Goal: Transaction & Acquisition: Purchase product/service

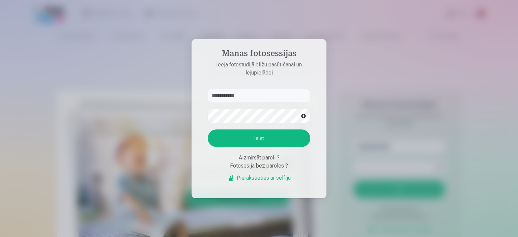
click at [255, 144] on button "Ieiet" at bounding box center [259, 139] width 103 height 18
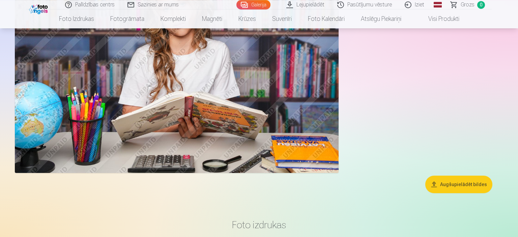
scroll to position [3849, 0]
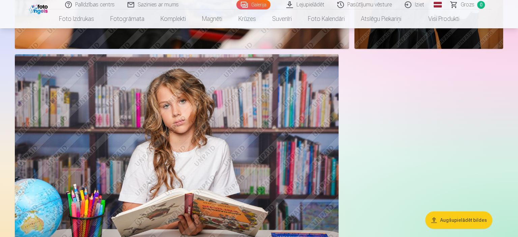
click at [450, 21] on link "Visi produkti" at bounding box center [439, 18] width 58 height 19
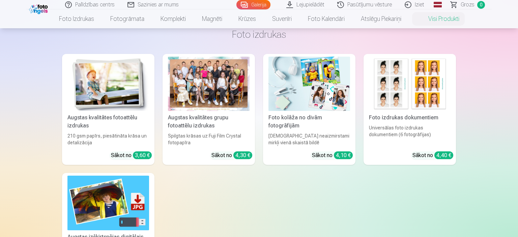
scroll to position [35, 0]
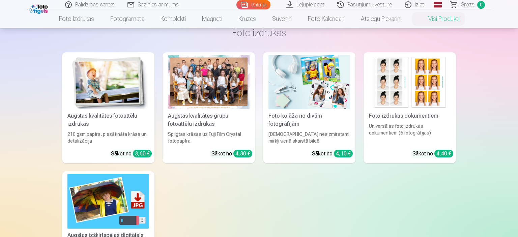
click at [233, 98] on div at bounding box center [209, 82] width 82 height 54
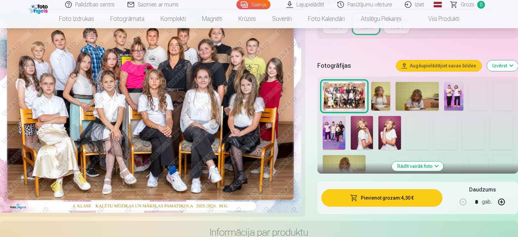
scroll to position [214, 0]
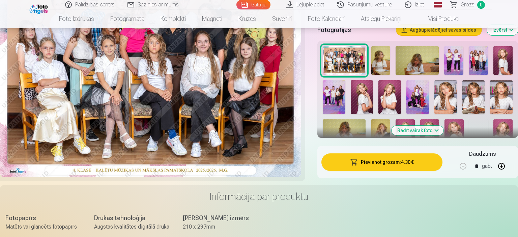
click at [374, 162] on button "Pievienot grozam : 4,30 €" at bounding box center [382, 163] width 121 height 18
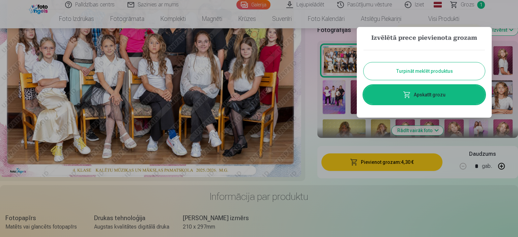
click at [409, 72] on button "Turpināt meklēt produktus" at bounding box center [424, 71] width 121 height 18
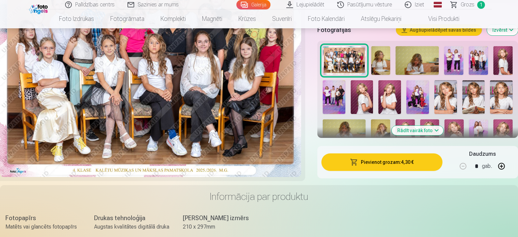
click at [380, 64] on img at bounding box center [381, 60] width 19 height 29
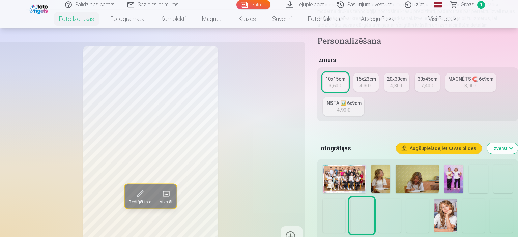
scroll to position [107, 0]
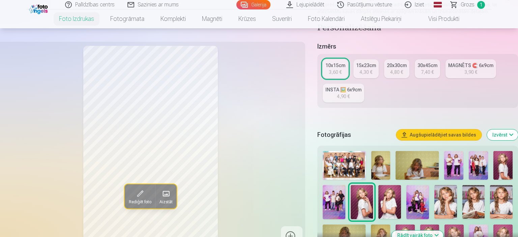
click at [382, 162] on img at bounding box center [381, 165] width 19 height 29
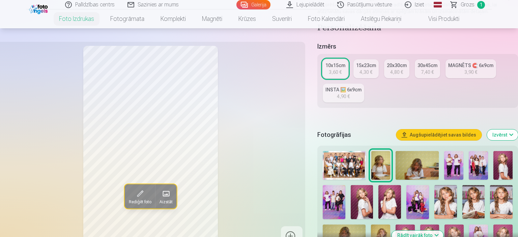
click at [424, 164] on img at bounding box center [417, 165] width 43 height 29
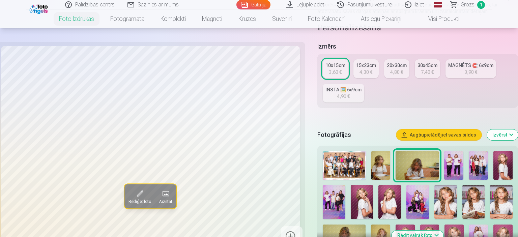
click at [451, 169] on img at bounding box center [453, 165] width 19 height 29
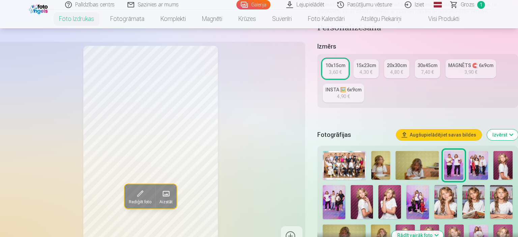
drag, startPoint x: 248, startPoint y: 155, endPoint x: 261, endPoint y: 183, distance: 31.4
click at [261, 183] on div "Rediģēt foto Aizstāt" at bounding box center [150, 146] width 301 height 201
click at [233, 153] on div "Rediģēt foto Aizstāt" at bounding box center [150, 146] width 301 height 201
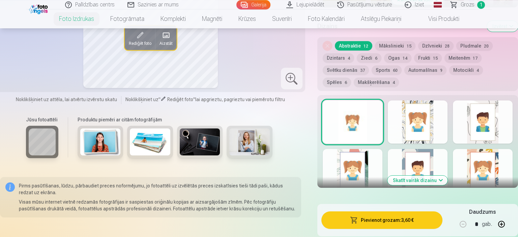
scroll to position [356, 0]
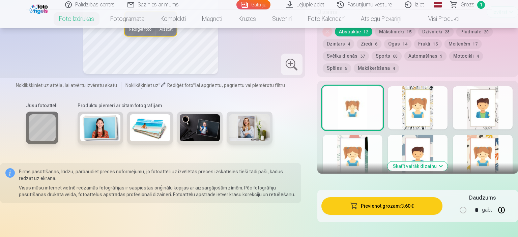
click at [395, 202] on button "Pievienot grozam : 3,60 €" at bounding box center [382, 206] width 121 height 18
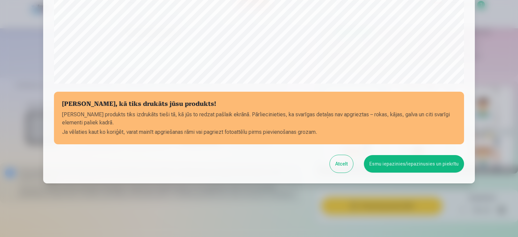
scroll to position [248, 0]
click at [434, 166] on button "Esmu iepazinies/iepazinusies un piekrītu" at bounding box center [414, 164] width 100 height 18
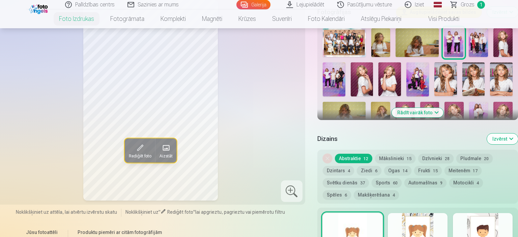
scroll to position [214, 0]
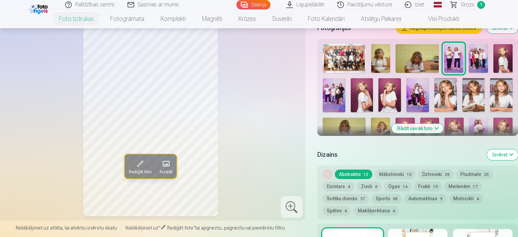
click at [480, 57] on img at bounding box center [478, 58] width 19 height 29
click at [334, 106] on img at bounding box center [334, 95] width 23 height 34
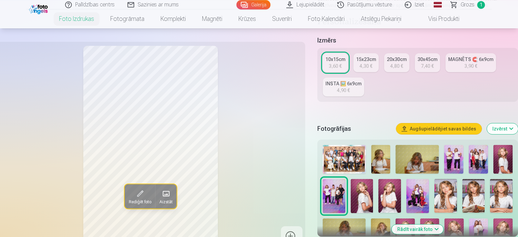
scroll to position [107, 0]
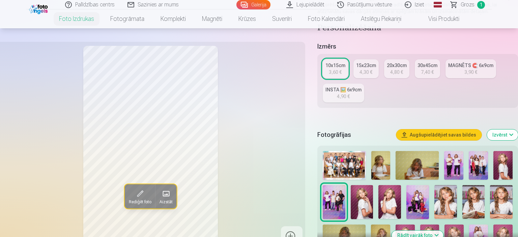
click at [449, 163] on img at bounding box center [453, 165] width 19 height 29
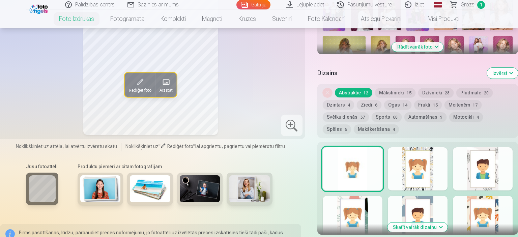
scroll to position [321, 0]
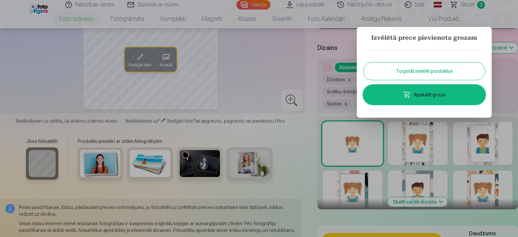
click at [433, 95] on link "Apskatīt grozu" at bounding box center [424, 94] width 121 height 19
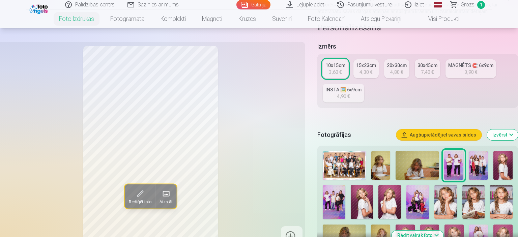
scroll to position [142, 0]
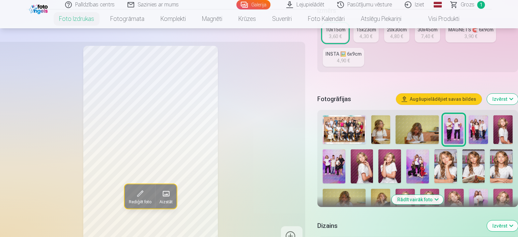
click at [418, 167] on img at bounding box center [418, 167] width 23 height 34
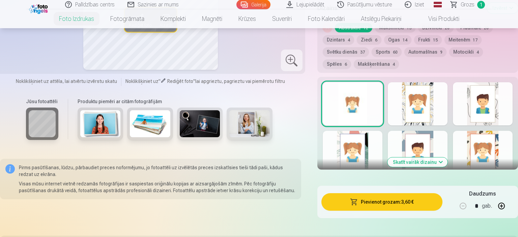
scroll to position [392, 0]
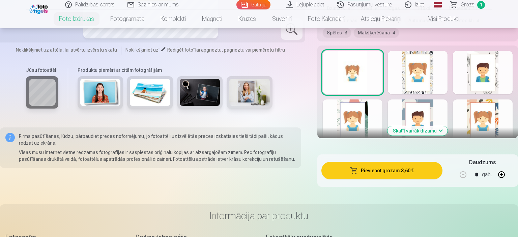
click at [381, 171] on button "Pievienot grozam : 3,60 €" at bounding box center [382, 171] width 121 height 18
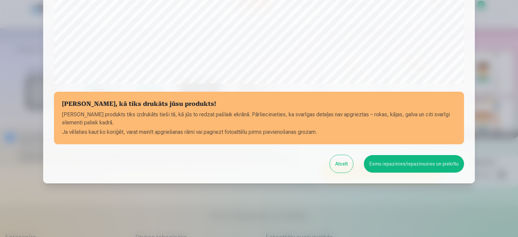
scroll to position [248, 0]
click at [392, 164] on button "Esmu iepazinies/iepazinusies un piekrītu" at bounding box center [414, 164] width 100 height 18
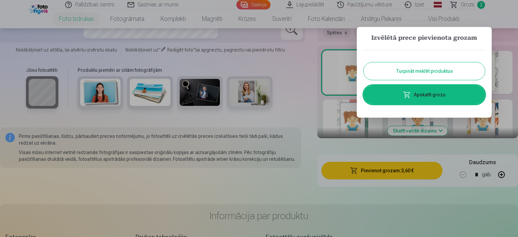
click at [421, 74] on button "Turpināt meklēt produktus" at bounding box center [424, 71] width 121 height 18
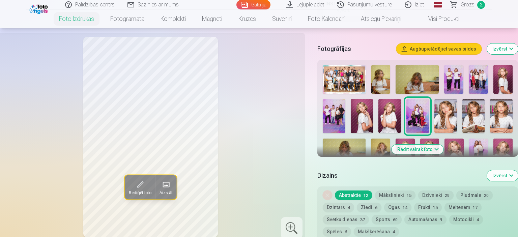
scroll to position [178, 0]
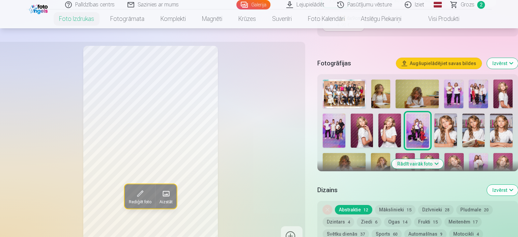
click at [435, 161] on button "Rādīt vairāk foto" at bounding box center [418, 163] width 52 height 9
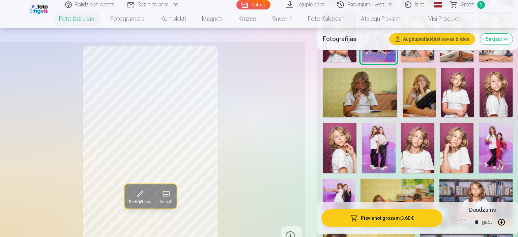
scroll to position [392, 0]
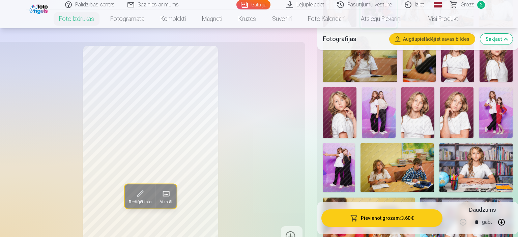
click at [384, 117] on img at bounding box center [379, 112] width 34 height 51
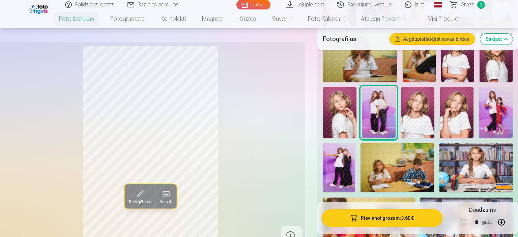
click at [375, 218] on button "Pievienot grozam : 3,60 €" at bounding box center [382, 219] width 121 height 18
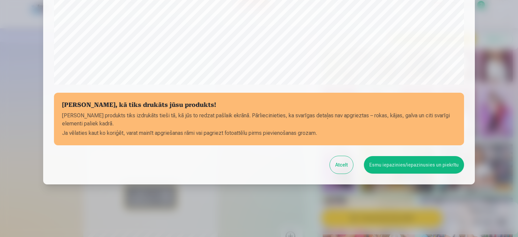
scroll to position [248, 0]
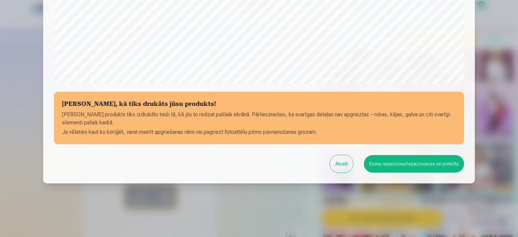
click at [396, 161] on button "Esmu iepazinies/iepazinusies un piekrītu" at bounding box center [414, 164] width 100 height 18
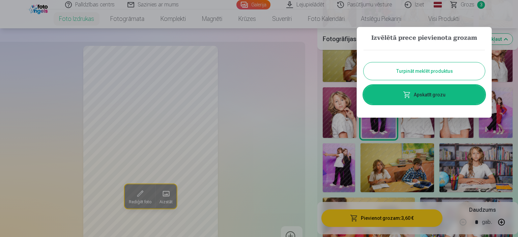
drag, startPoint x: 417, startPoint y: 72, endPoint x: 415, endPoint y: 75, distance: 3.6
click at [417, 72] on button "Turpināt meklēt produktus" at bounding box center [424, 71] width 121 height 18
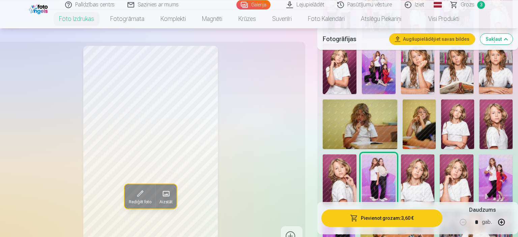
scroll to position [321, 0]
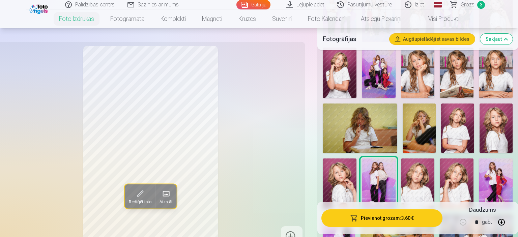
click at [379, 134] on img at bounding box center [360, 129] width 75 height 50
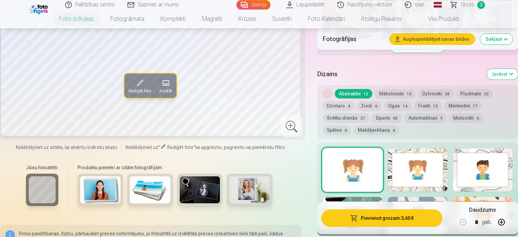
scroll to position [677, 0]
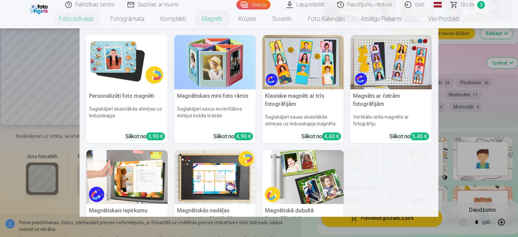
click at [210, 19] on link "Magnēti" at bounding box center [212, 18] width 36 height 19
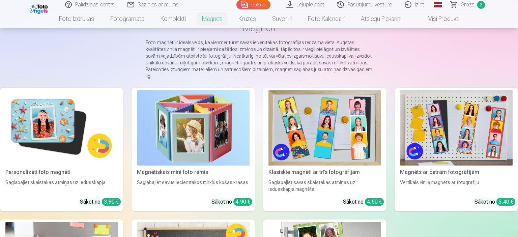
scroll to position [35, 0]
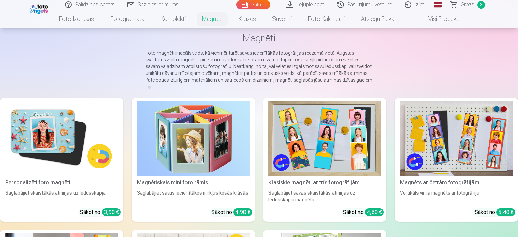
click at [64, 131] on img at bounding box center [61, 138] width 113 height 75
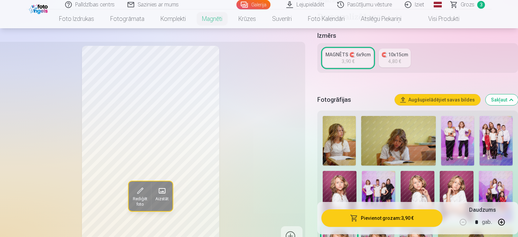
scroll to position [142, 0]
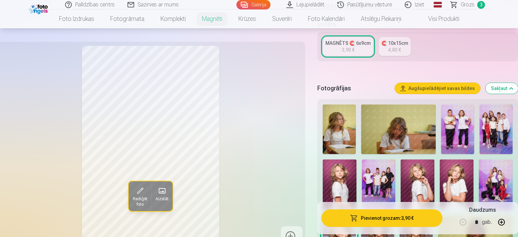
click at [335, 130] on img at bounding box center [339, 130] width 33 height 50
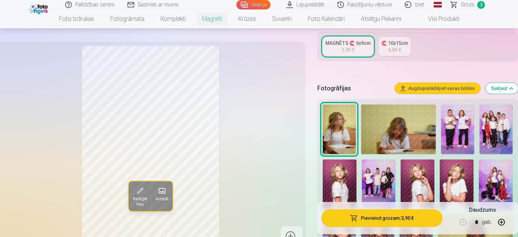
click at [368, 220] on button "Pievienot grozam : 3,90 €" at bounding box center [382, 219] width 121 height 18
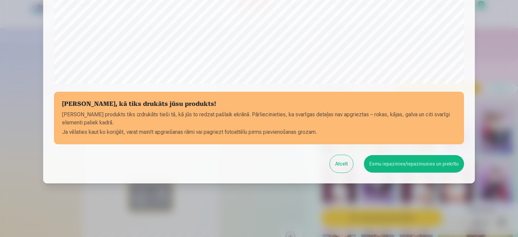
scroll to position [248, 0]
click at [389, 165] on button "Esmu iepazinies/iepazinusies un piekrītu" at bounding box center [414, 164] width 100 height 18
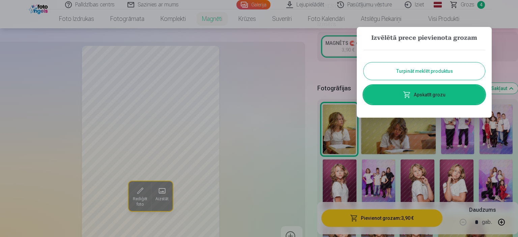
click at [408, 74] on button "Turpināt meklēt produktus" at bounding box center [424, 71] width 121 height 18
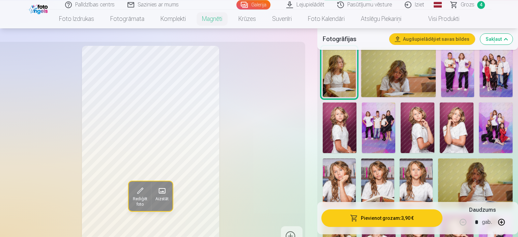
scroll to position [214, 0]
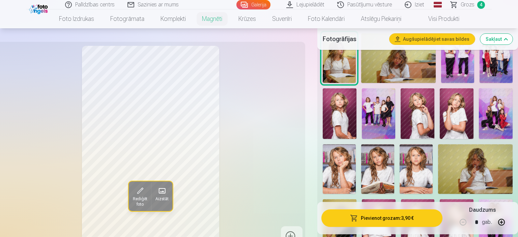
click at [338, 164] on img at bounding box center [339, 169] width 33 height 50
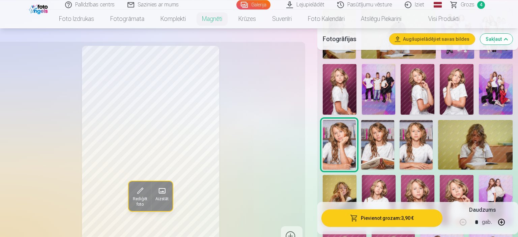
scroll to position [249, 0]
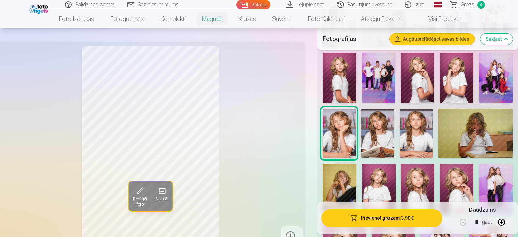
click at [385, 217] on button "Pievienot grozam : 3,90 €" at bounding box center [382, 219] width 121 height 18
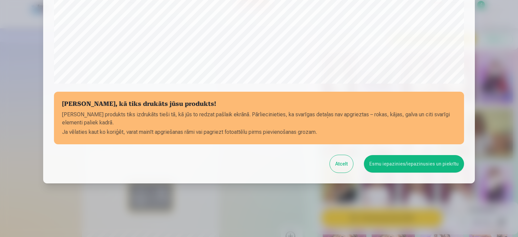
scroll to position [248, 0]
click at [393, 166] on button "Esmu iepazinies/iepazinusies un piekrītu" at bounding box center [414, 164] width 100 height 18
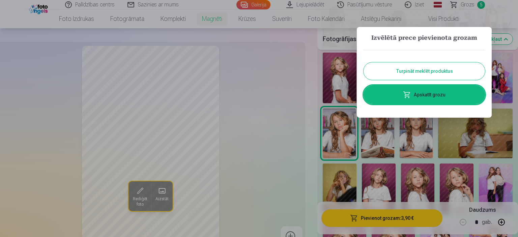
click at [394, 70] on button "Turpināt meklēt produktus" at bounding box center [424, 71] width 121 height 18
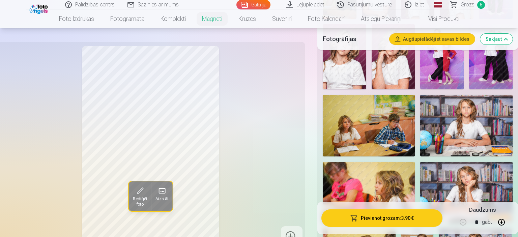
scroll to position [463, 0]
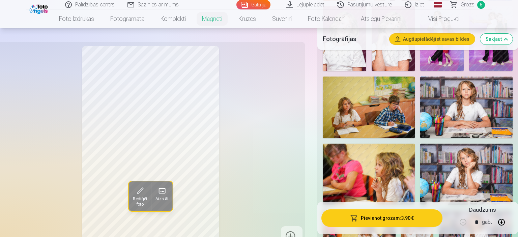
click at [454, 171] on img at bounding box center [467, 174] width 92 height 61
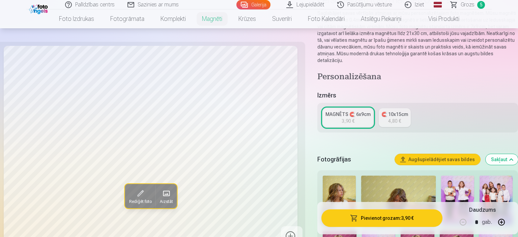
scroll to position [214, 0]
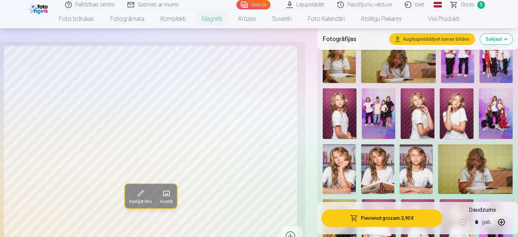
click at [389, 217] on button "Pievienot grozam : 3,90 €" at bounding box center [382, 219] width 121 height 18
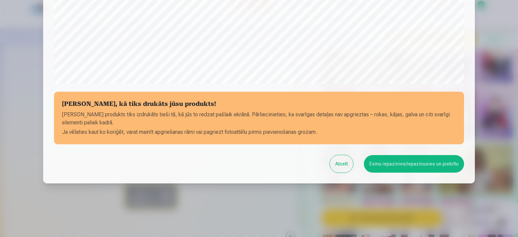
scroll to position [248, 0]
click at [386, 167] on button "Esmu iepazinies/iepazinusies un piekrītu" at bounding box center [414, 164] width 100 height 18
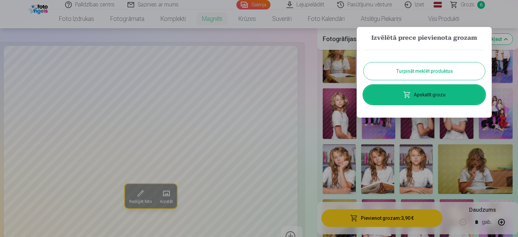
click at [418, 96] on link "Apskatīt grozu" at bounding box center [424, 94] width 121 height 19
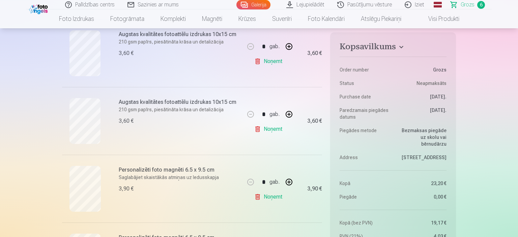
scroll to position [214, 0]
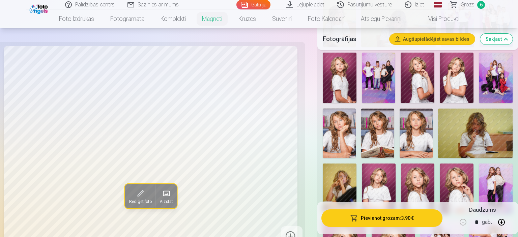
scroll to position [285, 0]
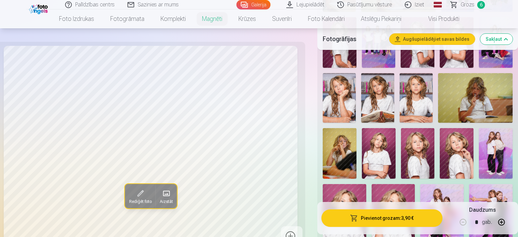
click at [340, 140] on img at bounding box center [340, 153] width 34 height 51
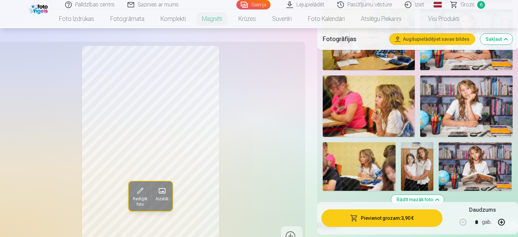
scroll to position [535, 0]
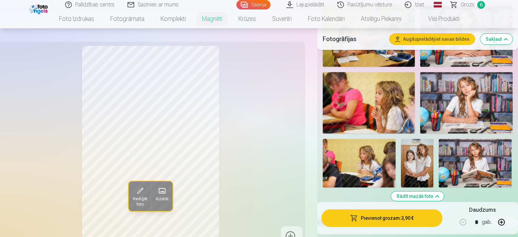
click at [468, 145] on img at bounding box center [475, 163] width 73 height 49
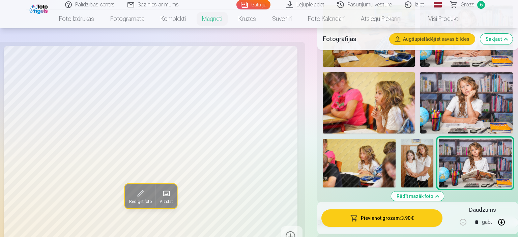
click at [378, 156] on img at bounding box center [359, 163] width 73 height 49
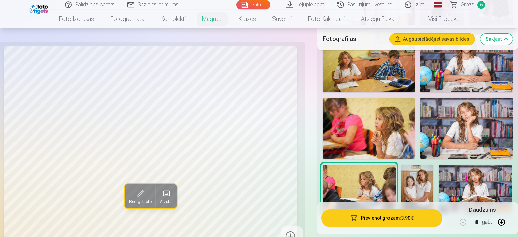
scroll to position [463, 0]
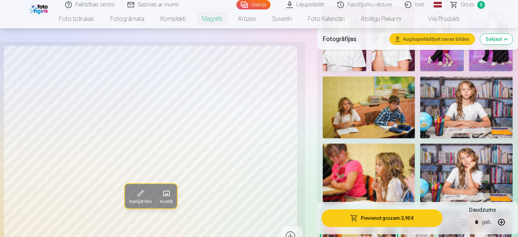
click at [377, 118] on img at bounding box center [369, 107] width 92 height 61
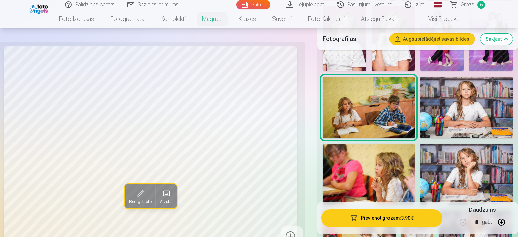
click at [141, 194] on span at bounding box center [140, 193] width 11 height 11
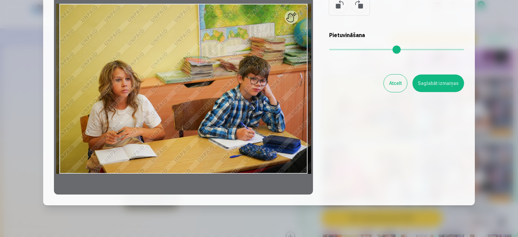
scroll to position [84, 0]
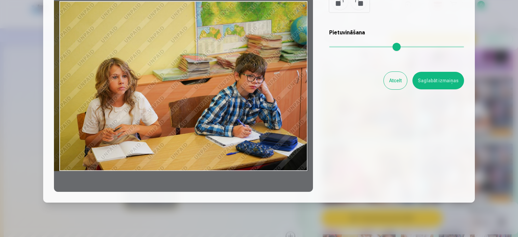
drag, startPoint x: 309, startPoint y: 137, endPoint x: 287, endPoint y: 138, distance: 22.0
click at [285, 138] on div at bounding box center [183, 86] width 259 height 212
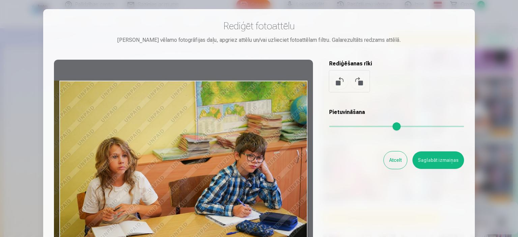
scroll to position [0, 0]
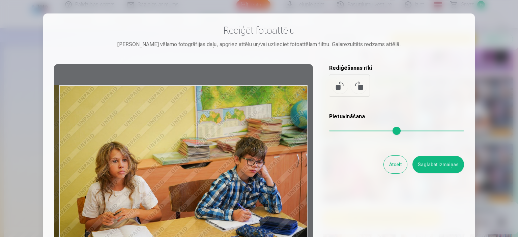
drag, startPoint x: 307, startPoint y: 87, endPoint x: 253, endPoint y: 115, distance: 60.7
click at [253, 117] on div at bounding box center [183, 170] width 259 height 212
drag, startPoint x: 206, startPoint y: 94, endPoint x: 199, endPoint y: 217, distance: 122.3
click at [199, 219] on div at bounding box center [183, 170] width 259 height 212
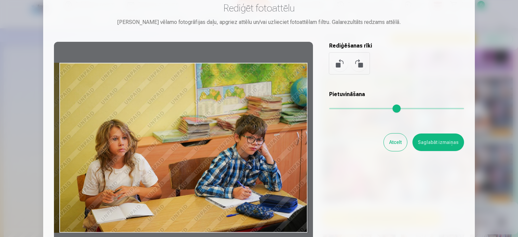
scroll to position [42, 0]
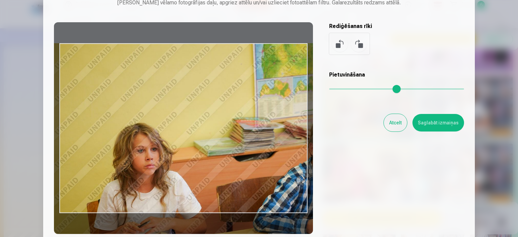
drag, startPoint x: 331, startPoint y: 87, endPoint x: 344, endPoint y: 92, distance: 14.0
click at [344, 90] on input "range" at bounding box center [396, 88] width 135 height 1
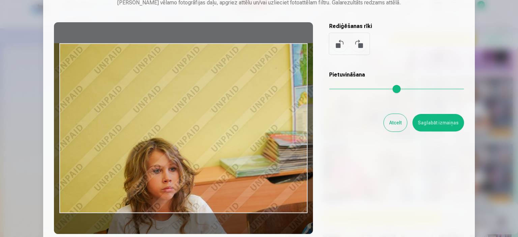
drag, startPoint x: 344, startPoint y: 89, endPoint x: 356, endPoint y: 93, distance: 12.9
click at [356, 90] on input "range" at bounding box center [396, 88] width 135 height 1
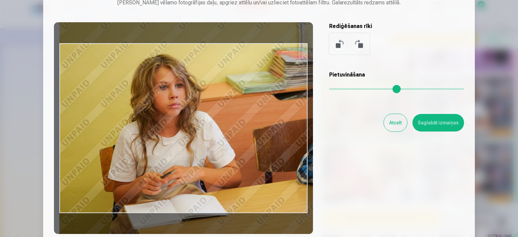
drag, startPoint x: 212, startPoint y: 144, endPoint x: 296, endPoint y: 68, distance: 113.2
click at [296, 65] on div at bounding box center [183, 128] width 259 height 212
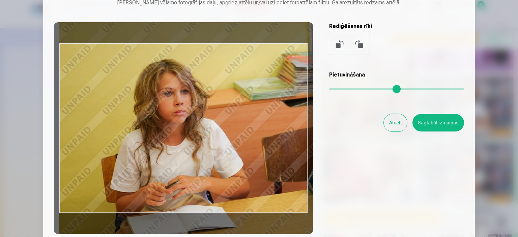
type input "***"
click at [359, 88] on input "range" at bounding box center [396, 88] width 135 height 1
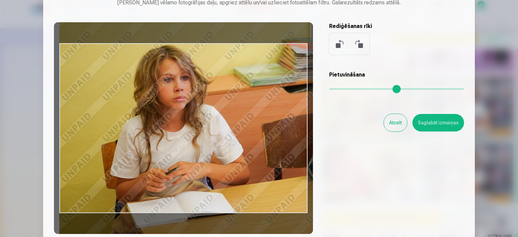
drag, startPoint x: 307, startPoint y: 101, endPoint x: 325, endPoint y: 87, distance: 21.9
click at [325, 87] on div "Rediģēt fotoattēlu Pietuvini vēlamo fotogrāfijas daļu, apgriez attēlu un/vai uz…" at bounding box center [259, 108] width 410 height 252
click at [441, 123] on button "Saglabāt izmaiņas" at bounding box center [439, 123] width 52 height 18
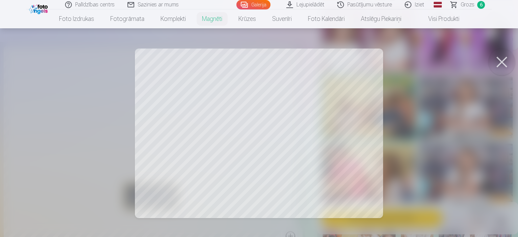
click at [499, 60] on button at bounding box center [502, 62] width 27 height 27
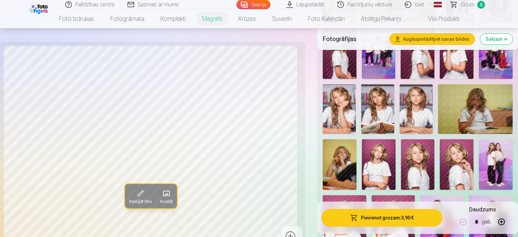
scroll to position [285, 0]
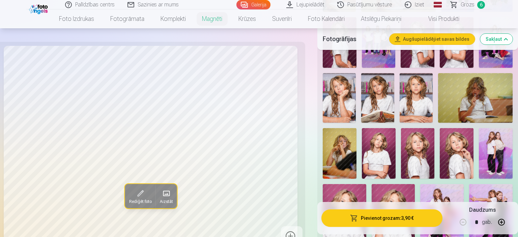
click at [424, 150] on img at bounding box center [418, 153] width 34 height 51
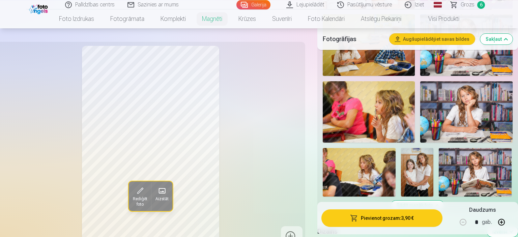
scroll to position [535, 0]
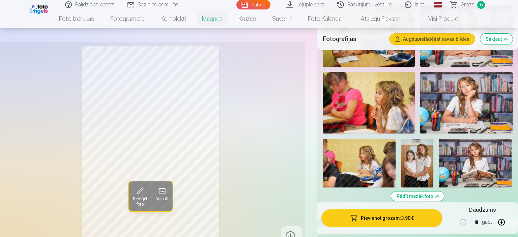
click at [421, 153] on img at bounding box center [417, 163] width 32 height 49
click at [141, 198] on span "Rediģēt foto" at bounding box center [140, 201] width 15 height 11
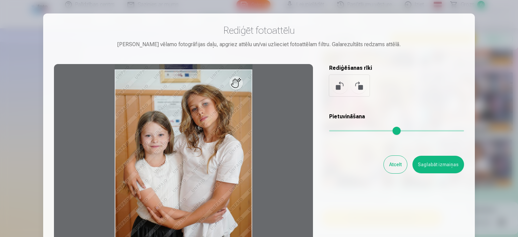
drag, startPoint x: 329, startPoint y: 132, endPoint x: 350, endPoint y: 132, distance: 21.6
click at [354, 132] on div "Rediģēt fotoattēlu Pietuvini vēlamo fotogrāfijas daļu, apgriez attēlu un/vai uz…" at bounding box center [259, 150] width 410 height 252
click at [240, 85] on div at bounding box center [183, 170] width 259 height 212
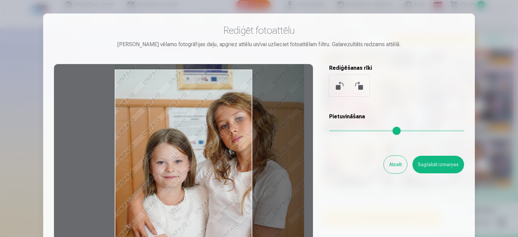
drag, startPoint x: 331, startPoint y: 131, endPoint x: 345, endPoint y: 131, distance: 13.5
click at [345, 131] on input "range" at bounding box center [396, 130] width 135 height 1
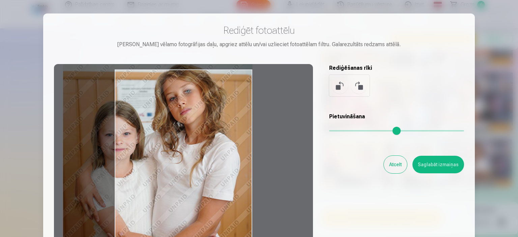
drag, startPoint x: 179, startPoint y: 186, endPoint x: 102, endPoint y: 162, distance: 80.8
click at [102, 162] on div at bounding box center [183, 170] width 259 height 212
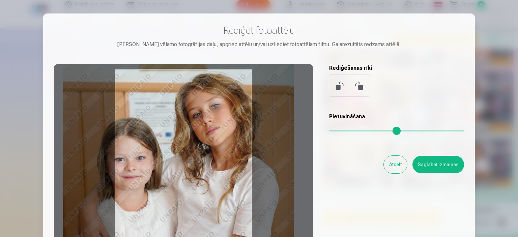
drag, startPoint x: 345, startPoint y: 131, endPoint x: 355, endPoint y: 129, distance: 10.7
click at [355, 130] on input "range" at bounding box center [396, 130] width 135 height 1
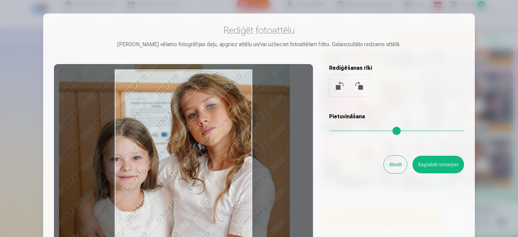
click at [301, 147] on div at bounding box center [183, 170] width 259 height 212
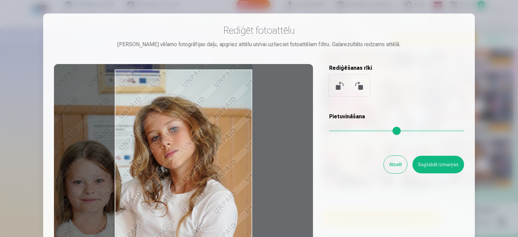
drag, startPoint x: 303, startPoint y: 147, endPoint x: 265, endPoint y: 170, distance: 44.5
click at [266, 171] on div at bounding box center [183, 170] width 259 height 212
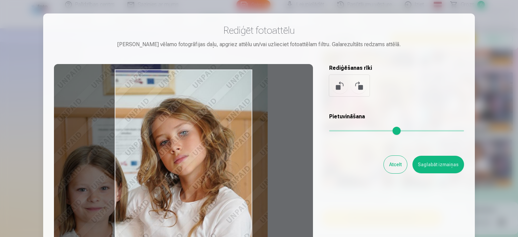
drag, startPoint x: 357, startPoint y: 131, endPoint x: 355, endPoint y: 135, distance: 4.3
click at [360, 130] on input "range" at bounding box center [396, 130] width 135 height 1
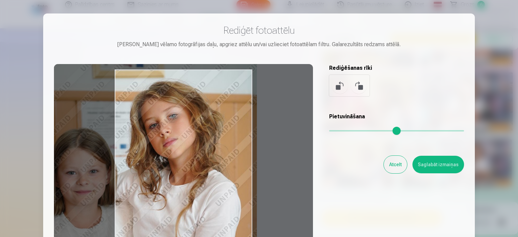
drag, startPoint x: 218, startPoint y: 164, endPoint x: 207, endPoint y: 147, distance: 20.0
click at [207, 147] on div at bounding box center [183, 170] width 259 height 212
type input "****"
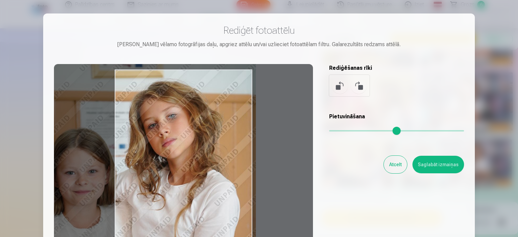
click at [207, 148] on div at bounding box center [183, 170] width 259 height 212
click at [445, 162] on button "Saglabāt izmaiņas" at bounding box center [439, 165] width 52 height 18
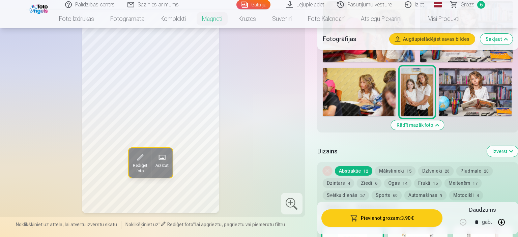
scroll to position [570, 0]
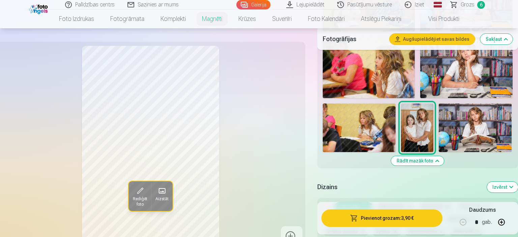
click at [383, 218] on button "Pievienot grozam : 3,90 €" at bounding box center [382, 219] width 121 height 18
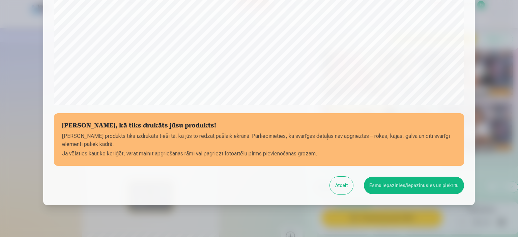
scroll to position [248, 0]
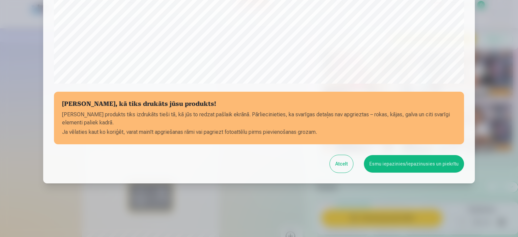
click at [425, 161] on button "Esmu iepazinies/iepazinusies un piekrītu" at bounding box center [414, 164] width 100 height 18
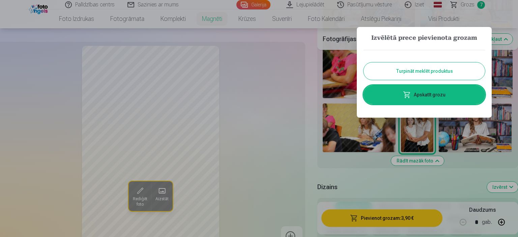
click at [449, 92] on link "Apskatīt grozu" at bounding box center [424, 94] width 121 height 19
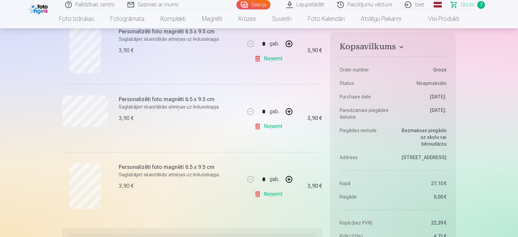
scroll to position [214, 0]
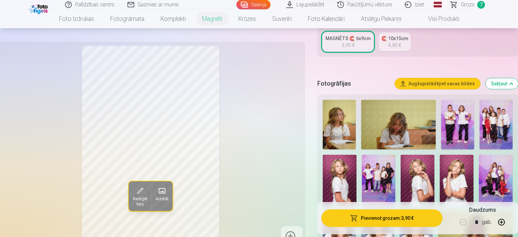
scroll to position [178, 0]
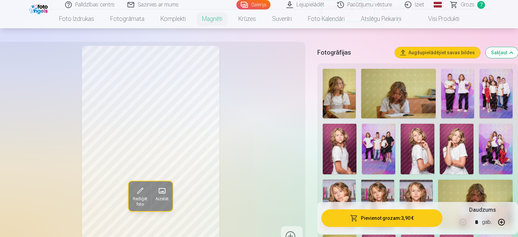
click at [339, 98] on img at bounding box center [339, 94] width 33 height 50
click at [388, 89] on img at bounding box center [398, 94] width 75 height 50
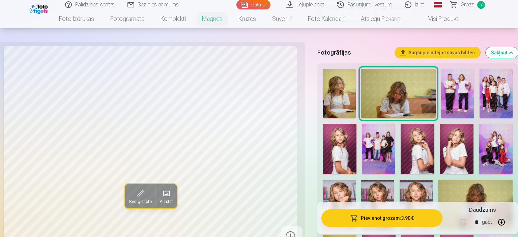
click at [461, 86] on img at bounding box center [457, 94] width 33 height 50
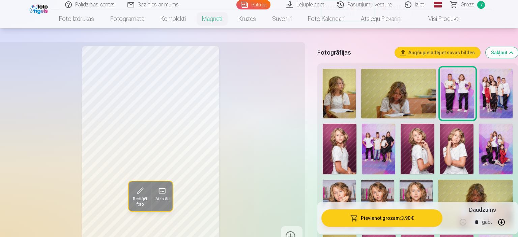
click at [145, 191] on button "Rediģēt foto" at bounding box center [140, 197] width 23 height 30
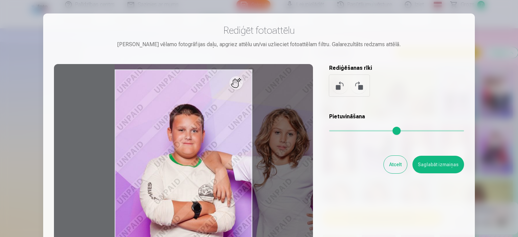
drag, startPoint x: 332, startPoint y: 129, endPoint x: 378, endPoint y: 136, distance: 46.2
click at [378, 132] on input "range" at bounding box center [396, 130] width 135 height 1
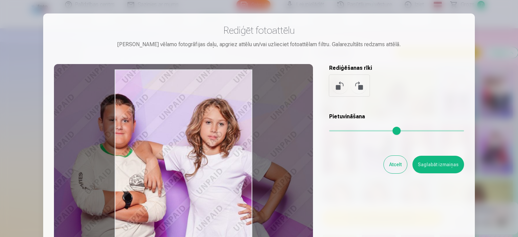
type input "****"
drag, startPoint x: 272, startPoint y: 169, endPoint x: 204, endPoint y: 160, distance: 69.2
click at [204, 160] on div at bounding box center [183, 170] width 259 height 212
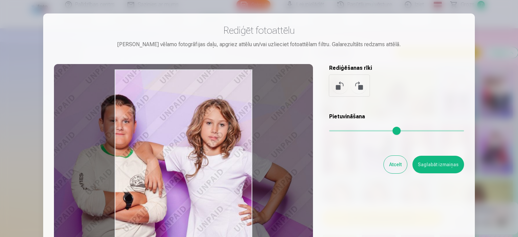
click at [402, 166] on button "Atcelt" at bounding box center [395, 165] width 23 height 18
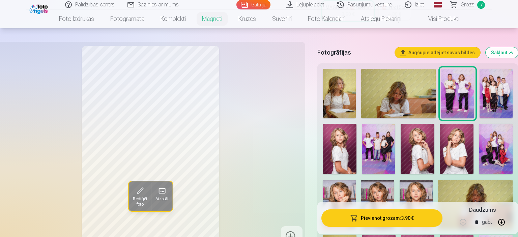
click at [483, 90] on img at bounding box center [496, 94] width 33 height 50
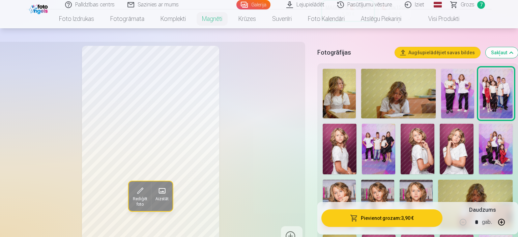
click at [344, 144] on img at bounding box center [340, 149] width 34 height 51
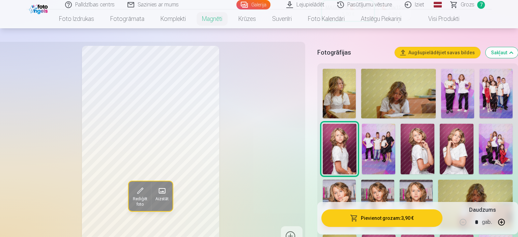
click at [374, 151] on img at bounding box center [379, 149] width 34 height 51
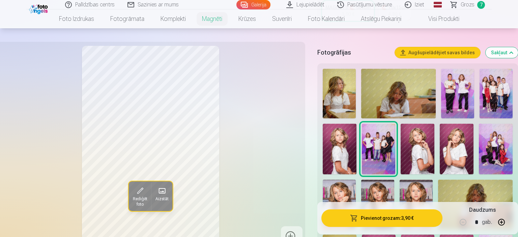
click at [138, 191] on span at bounding box center [140, 191] width 11 height 11
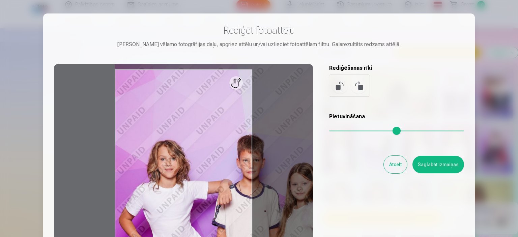
drag, startPoint x: 338, startPoint y: 128, endPoint x: 366, endPoint y: 131, distance: 28.2
click at [366, 131] on input "range" at bounding box center [396, 130] width 135 height 1
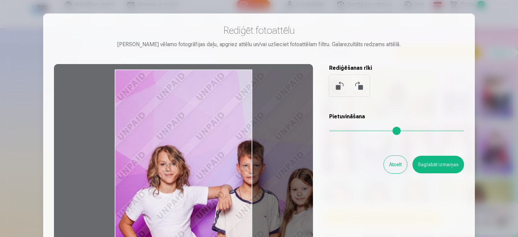
drag, startPoint x: 231, startPoint y: 185, endPoint x: 268, endPoint y: 190, distance: 37.9
click at [268, 190] on div at bounding box center [183, 170] width 259 height 212
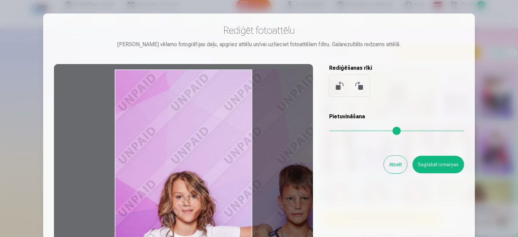
drag, startPoint x: 365, startPoint y: 129, endPoint x: 388, endPoint y: 132, distance: 23.1
type input "****"
click at [388, 132] on input "range" at bounding box center [396, 130] width 135 height 1
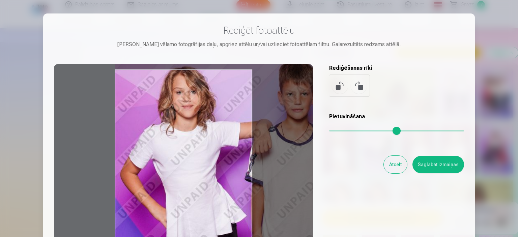
drag, startPoint x: 232, startPoint y: 207, endPoint x: 299, endPoint y: 102, distance: 125.4
click at [299, 102] on div at bounding box center [183, 170] width 259 height 212
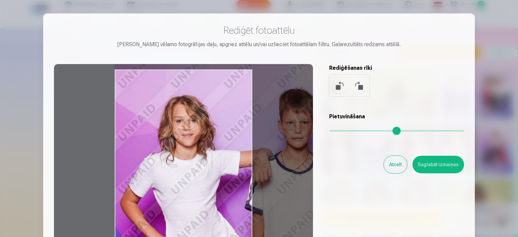
drag, startPoint x: 258, startPoint y: 129, endPoint x: 293, endPoint y: 157, distance: 45.4
click at [294, 158] on div at bounding box center [183, 170] width 259 height 212
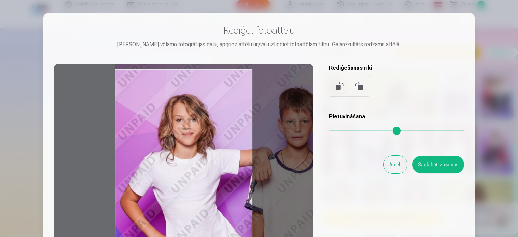
drag, startPoint x: 390, startPoint y: 170, endPoint x: 379, endPoint y: 168, distance: 12.0
click at [391, 169] on button "Atcelt" at bounding box center [395, 165] width 23 height 18
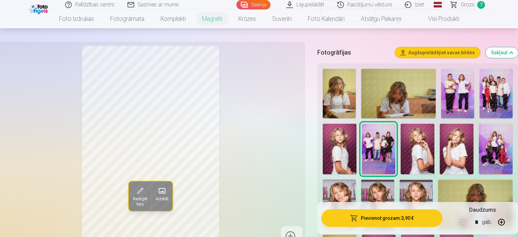
click at [425, 151] on img at bounding box center [418, 149] width 34 height 51
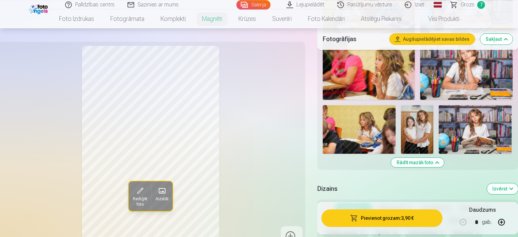
scroll to position [570, 0]
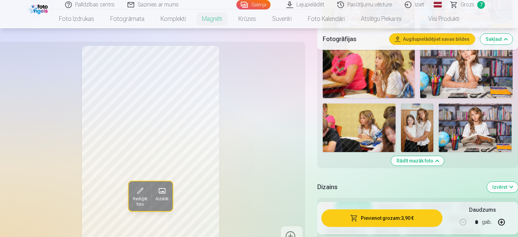
click at [463, 118] on img at bounding box center [475, 128] width 73 height 49
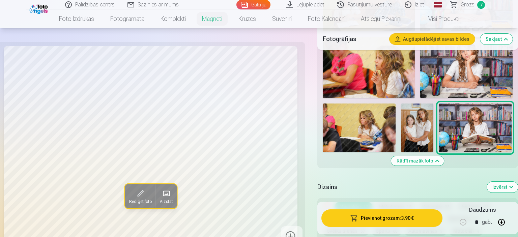
click at [477, 75] on img at bounding box center [467, 67] width 92 height 61
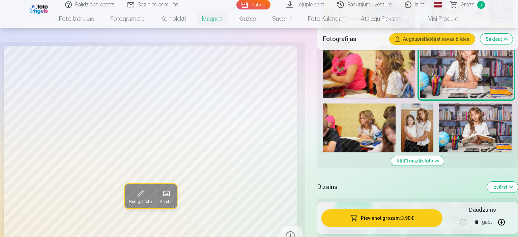
click at [487, 122] on img at bounding box center [475, 128] width 73 height 49
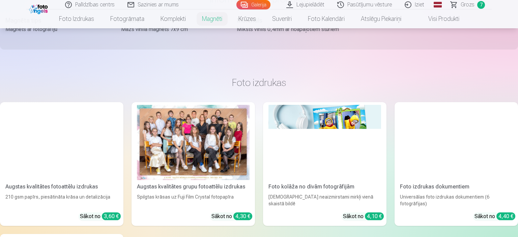
scroll to position [1033, 0]
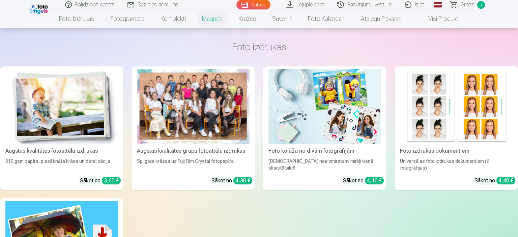
click at [494, 133] on img at bounding box center [456, 106] width 113 height 75
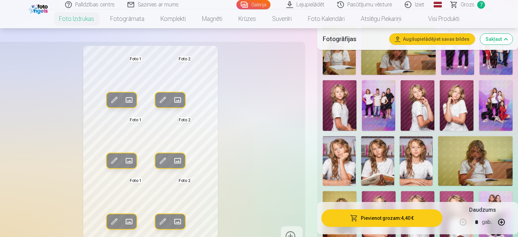
scroll to position [214, 0]
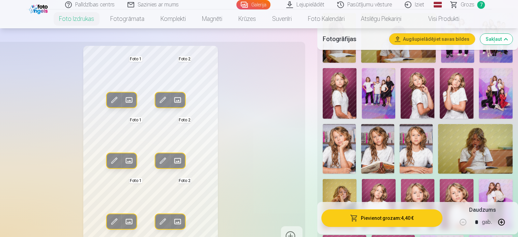
click at [427, 154] on img at bounding box center [416, 149] width 33 height 50
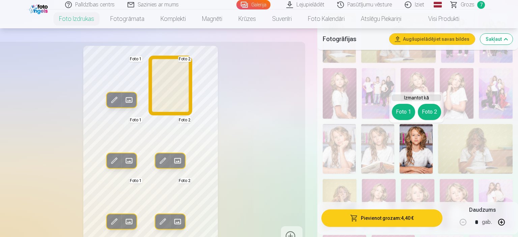
click at [435, 112] on button "Foto 2" at bounding box center [429, 112] width 23 height 16
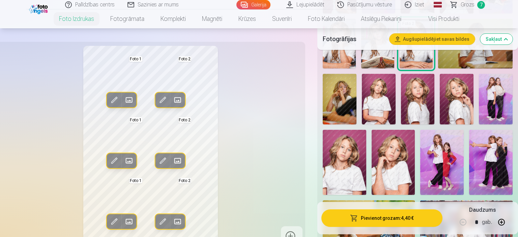
scroll to position [321, 0]
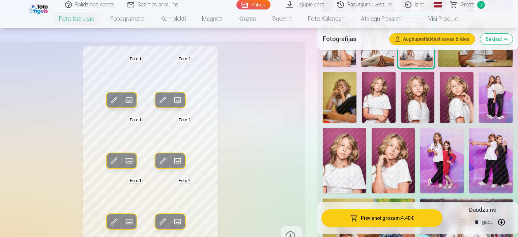
click at [195, 194] on div "Rediģēt foto Aizstāt Foto 1 Rediģēt foto Aizstāt Foto 2 Rediģēt foto Aizstāt Fo…" at bounding box center [150, 146] width 301 height 201
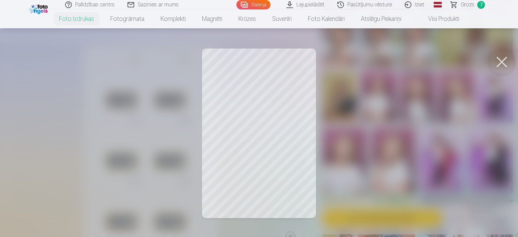
click at [504, 58] on button at bounding box center [502, 62] width 27 height 27
click at [225, 98] on div at bounding box center [259, 118] width 518 height 237
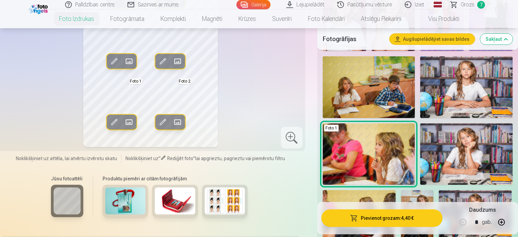
scroll to position [463, 0]
click at [466, 84] on img at bounding box center [467, 86] width 92 height 61
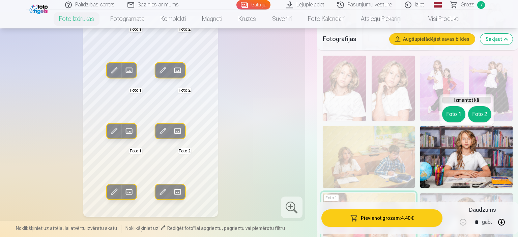
scroll to position [392, 0]
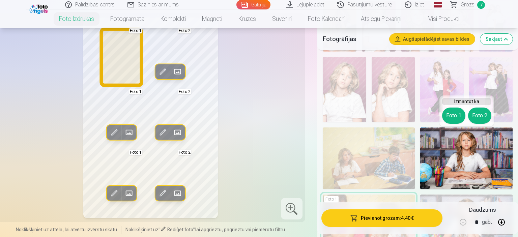
click at [453, 116] on button "Foto 1" at bounding box center [453, 116] width 23 height 16
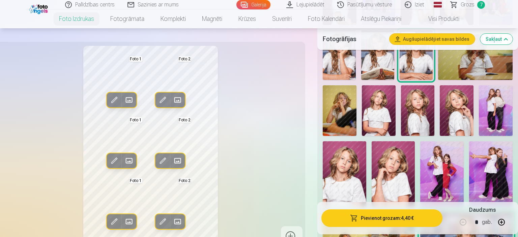
scroll to position [356, 0]
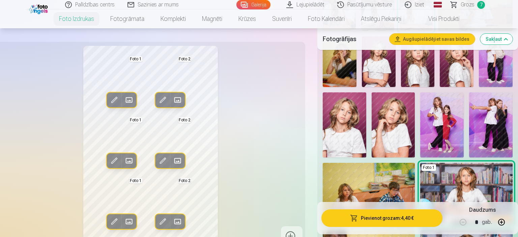
click at [452, 173] on img at bounding box center [467, 193] width 92 height 61
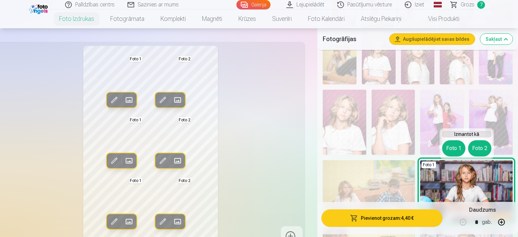
scroll to position [392, 0]
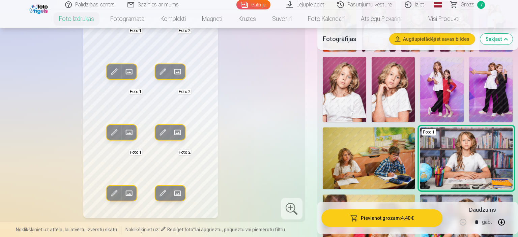
click at [450, 168] on img at bounding box center [467, 158] width 92 height 61
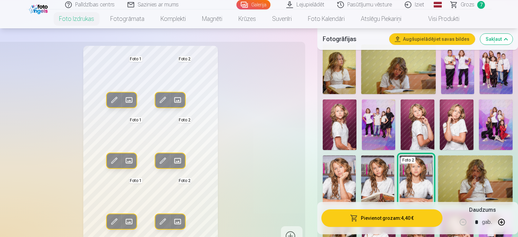
scroll to position [178, 0]
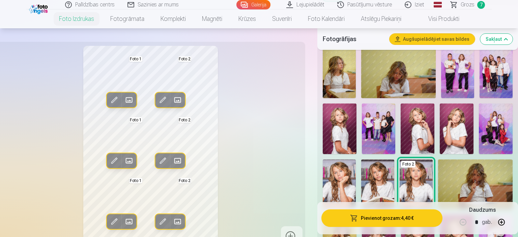
click at [380, 215] on button "Pievienot grozam : 4,40 €" at bounding box center [382, 219] width 121 height 18
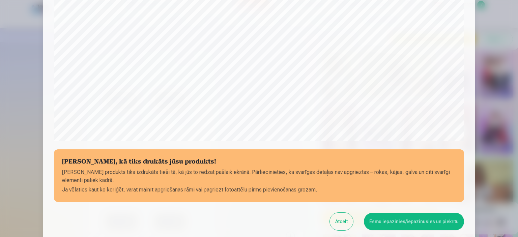
scroll to position [211, 0]
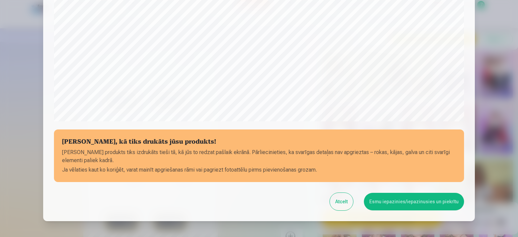
click at [344, 205] on button "Atcelt" at bounding box center [341, 202] width 23 height 18
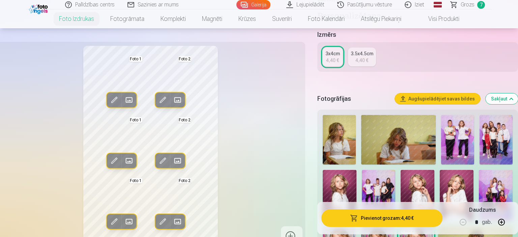
scroll to position [142, 0]
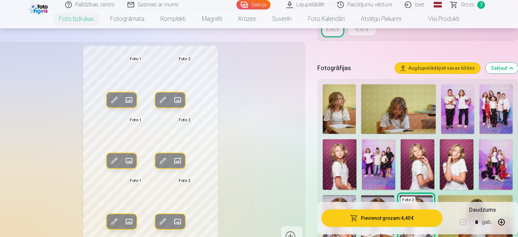
click at [337, 166] on img at bounding box center [340, 164] width 34 height 51
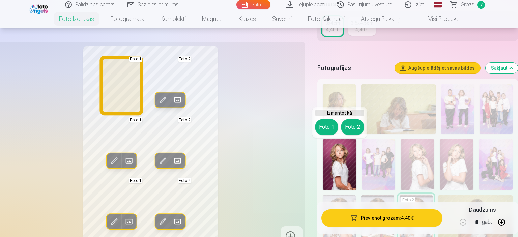
click at [325, 126] on button "Foto 1" at bounding box center [326, 127] width 23 height 16
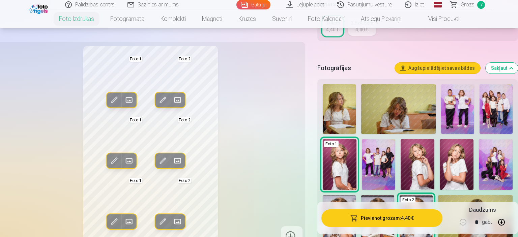
click at [467, 129] on img at bounding box center [457, 109] width 33 height 50
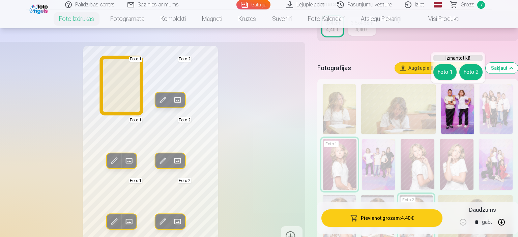
click at [446, 72] on button "Foto 1" at bounding box center [445, 72] width 23 height 16
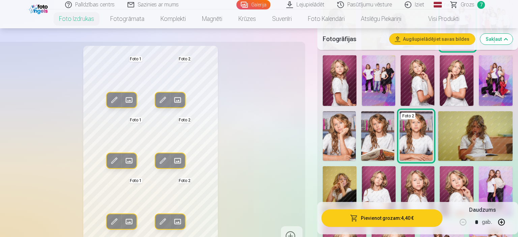
scroll to position [214, 0]
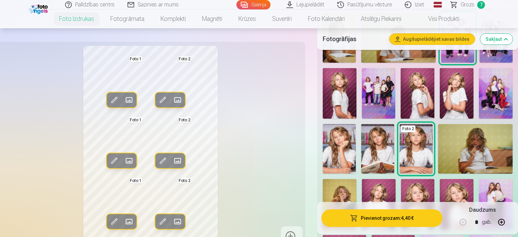
click at [341, 108] on img at bounding box center [340, 93] width 34 height 51
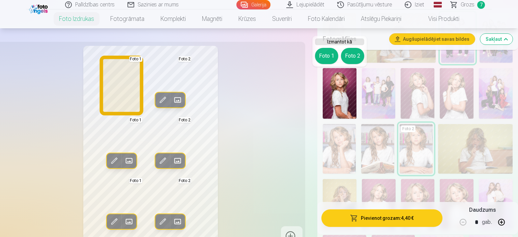
click at [328, 57] on button "Foto 1" at bounding box center [326, 56] width 23 height 16
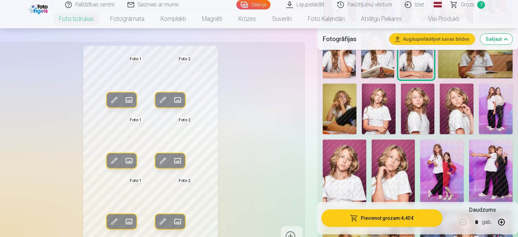
scroll to position [321, 0]
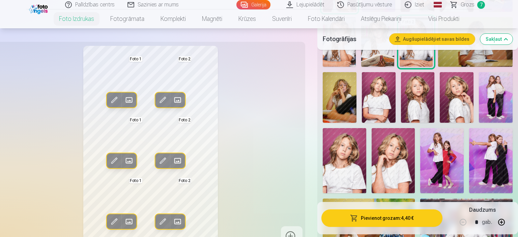
click at [372, 219] on button "Pievienot grozam : 4,40 €" at bounding box center [382, 219] width 121 height 18
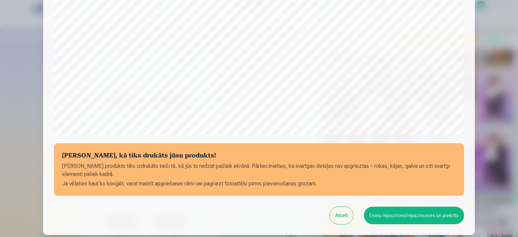
scroll to position [207, 0]
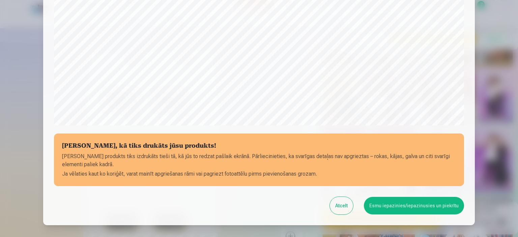
click at [394, 206] on button "Esmu iepazinies/iepazinusies un piekrītu" at bounding box center [414, 206] width 100 height 18
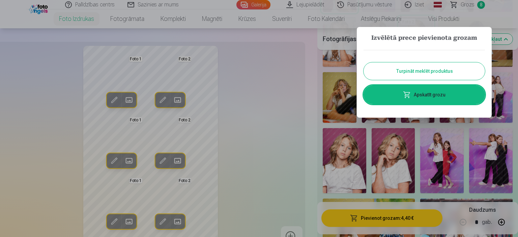
click at [448, 93] on link "Apskatīt grozu" at bounding box center [424, 94] width 121 height 19
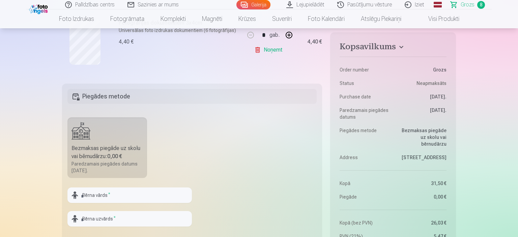
scroll to position [641, 0]
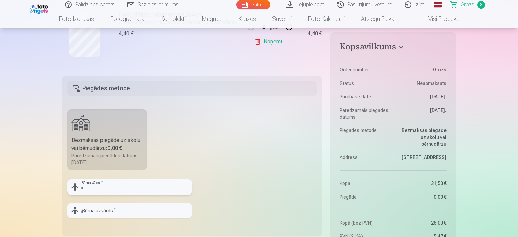
click at [136, 189] on input "text" at bounding box center [129, 188] width 125 height 16
type input "*******"
click at [172, 211] on input "text" at bounding box center [129, 211] width 125 height 16
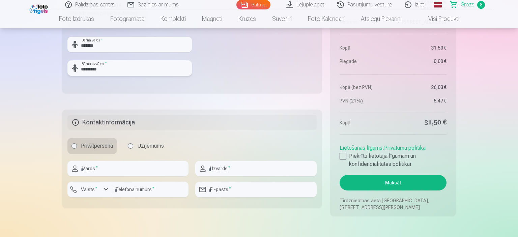
scroll to position [819, 0]
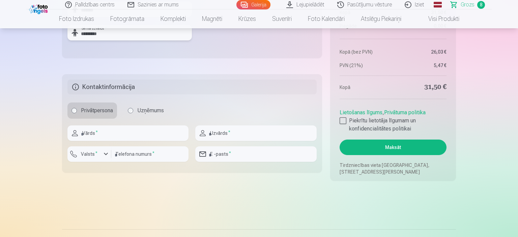
type input "*********"
click at [135, 135] on input "text" at bounding box center [127, 134] width 121 height 16
type input "*****"
click at [104, 152] on div "button" at bounding box center [106, 154] width 8 height 8
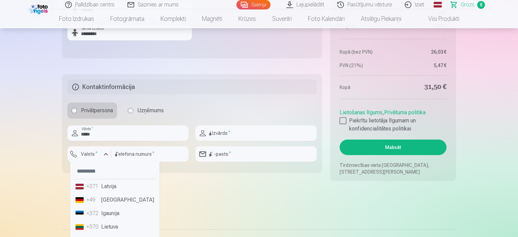
drag, startPoint x: 101, startPoint y: 184, endPoint x: 104, endPoint y: 182, distance: 4.6
click at [103, 182] on li "+371 Latvija" at bounding box center [115, 186] width 84 height 13
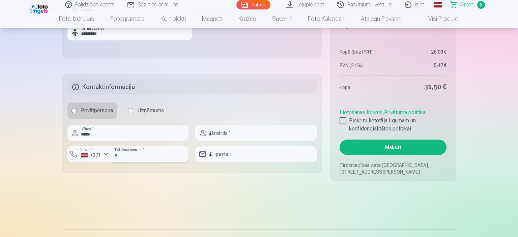
click at [154, 156] on input "number" at bounding box center [149, 154] width 77 height 16
type input "********"
drag, startPoint x: 241, startPoint y: 133, endPoint x: 245, endPoint y: 146, distance: 14.1
click at [242, 133] on input "text" at bounding box center [255, 134] width 121 height 16
type input "******"
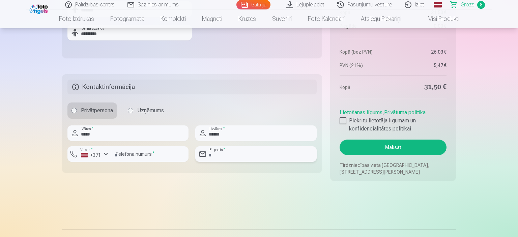
click at [251, 155] on input "email" at bounding box center [255, 154] width 121 height 16
type input "**********"
click at [344, 118] on div at bounding box center [343, 120] width 7 height 7
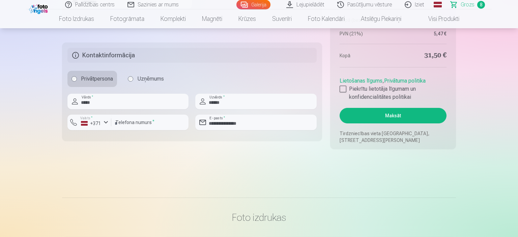
scroll to position [855, 0]
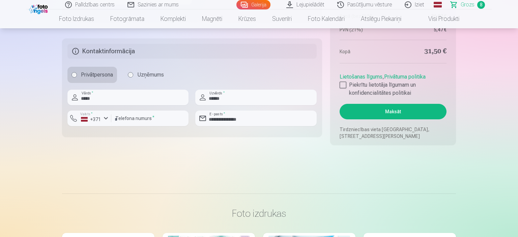
click at [398, 111] on button "Maksāt" at bounding box center [393, 112] width 107 height 16
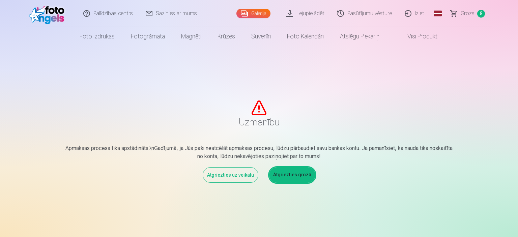
click at [289, 171] on link "Atgriezties grozā" at bounding box center [292, 175] width 46 height 16
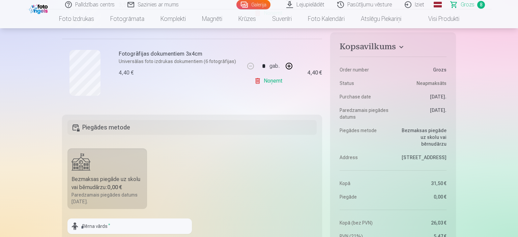
scroll to position [641, 0]
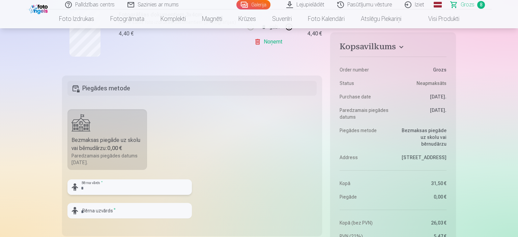
click at [129, 185] on input "text" at bounding box center [129, 188] width 125 height 16
type input "*******"
click at [129, 213] on input "text" at bounding box center [129, 211] width 125 height 16
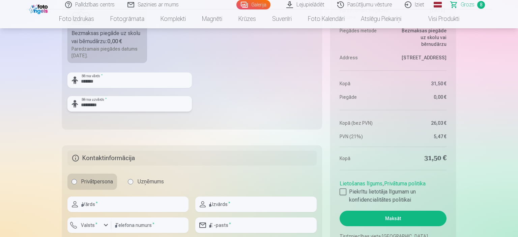
scroll to position [784, 0]
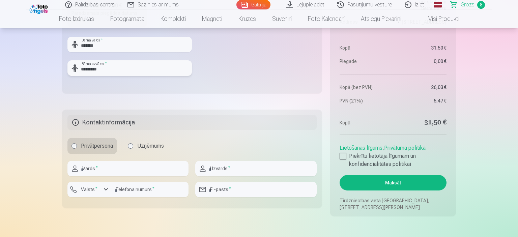
type input "*********"
click at [175, 169] on input "text" at bounding box center [127, 169] width 121 height 16
type input "*****"
click at [249, 173] on input "text" at bounding box center [255, 169] width 121 height 16
type input "******"
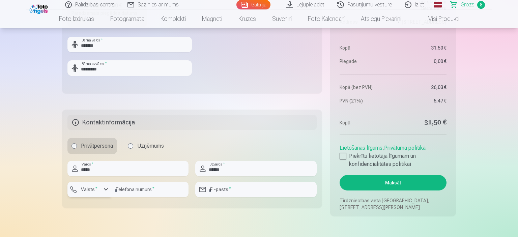
click at [106, 188] on div "button" at bounding box center [106, 190] width 8 height 8
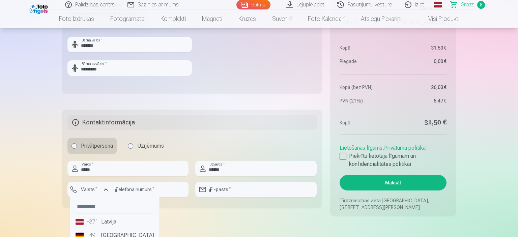
drag, startPoint x: 106, startPoint y: 223, endPoint x: 133, endPoint y: 215, distance: 27.7
click at [107, 221] on li "+371 Latvija" at bounding box center [115, 221] width 84 height 13
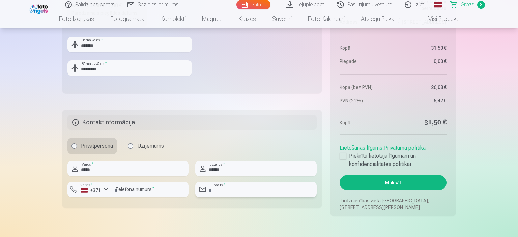
drag, startPoint x: 249, startPoint y: 189, endPoint x: 240, endPoint y: 205, distance: 18.4
click at [247, 192] on input "email" at bounding box center [255, 190] width 121 height 16
click at [342, 154] on div at bounding box center [343, 156] width 7 height 7
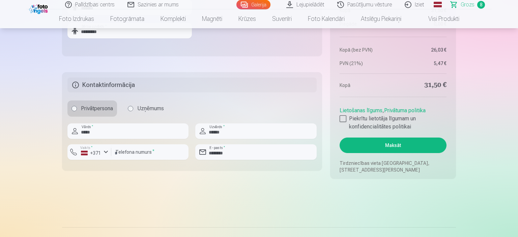
scroll to position [855, 0]
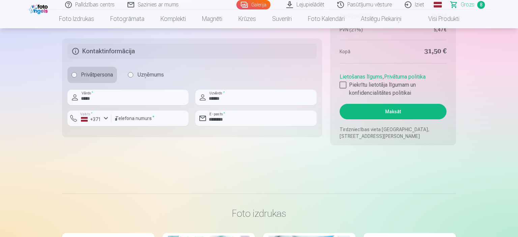
click at [398, 110] on button "Maksāt" at bounding box center [393, 112] width 107 height 16
click at [389, 110] on button "Maksāt" at bounding box center [393, 112] width 107 height 16
click at [398, 113] on button "Maksāt" at bounding box center [393, 112] width 107 height 16
click at [399, 110] on button "Maksāt" at bounding box center [393, 112] width 107 height 16
click at [411, 110] on button "Maksāt" at bounding box center [393, 112] width 107 height 16
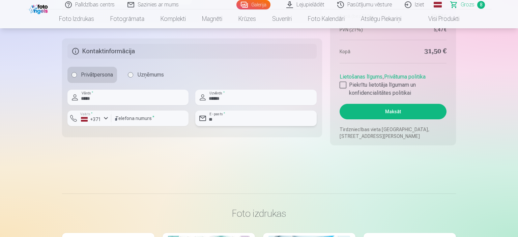
type input "*"
click at [158, 121] on input "number" at bounding box center [149, 119] width 77 height 16
type input "********"
click at [258, 121] on input "email" at bounding box center [255, 119] width 121 height 16
type input "**********"
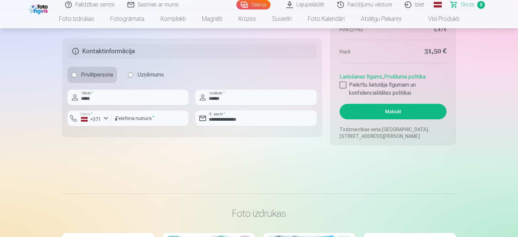
click at [380, 108] on button "Maksāt" at bounding box center [393, 112] width 107 height 16
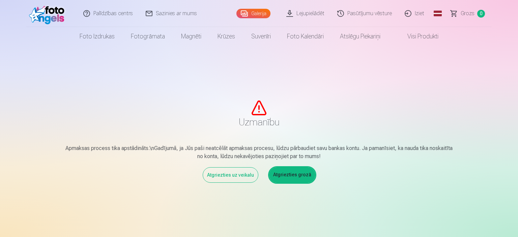
scroll to position [192, 0]
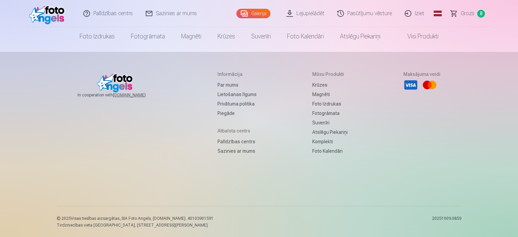
click at [479, 13] on span "8" at bounding box center [482, 14] width 8 height 8
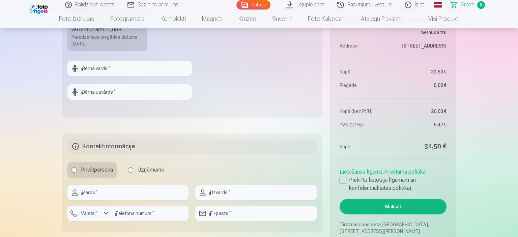
scroll to position [819, 0]
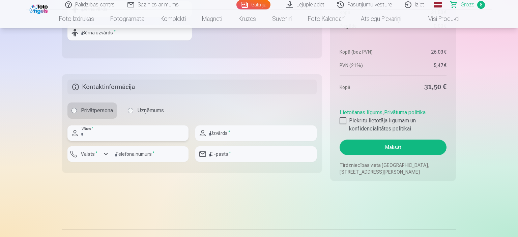
click at [136, 134] on input "text" at bounding box center [127, 134] width 121 height 16
type input "*****"
click at [213, 135] on input "text" at bounding box center [255, 134] width 121 height 16
type input "******"
click at [214, 157] on input "email" at bounding box center [255, 154] width 121 height 16
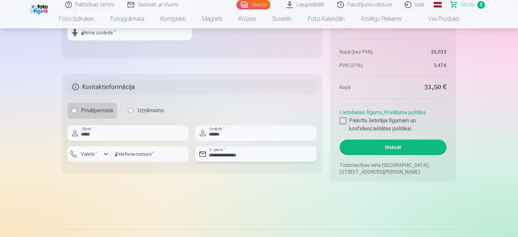
type input "**********"
click at [172, 154] on input "number" at bounding box center [149, 154] width 77 height 16
type input "********"
click at [107, 156] on div "button" at bounding box center [106, 154] width 8 height 8
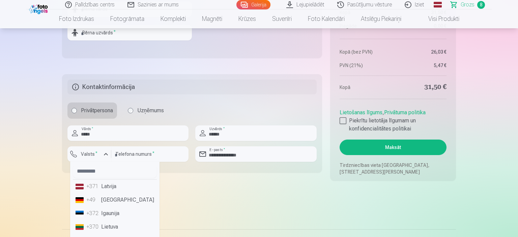
click at [117, 189] on li "+371 Latvija" at bounding box center [115, 186] width 84 height 13
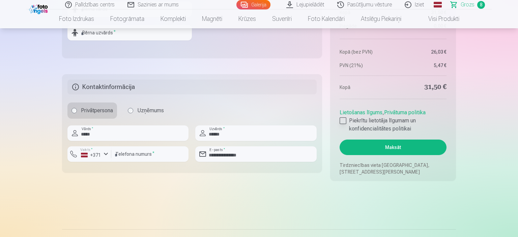
click at [344, 117] on div at bounding box center [343, 120] width 7 height 7
click at [343, 124] on div at bounding box center [343, 120] width 7 height 7
click at [365, 147] on button "Maksāt" at bounding box center [393, 148] width 107 height 16
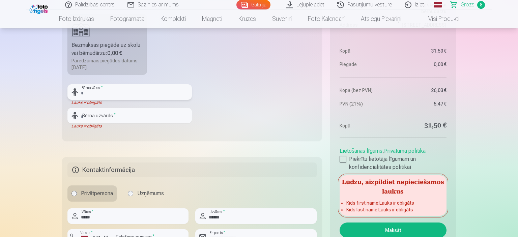
scroll to position [748, 0]
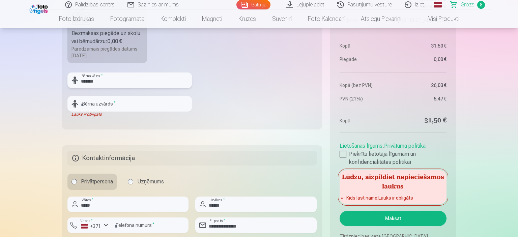
type input "*******"
click at [167, 104] on input "text" at bounding box center [129, 104] width 125 height 16
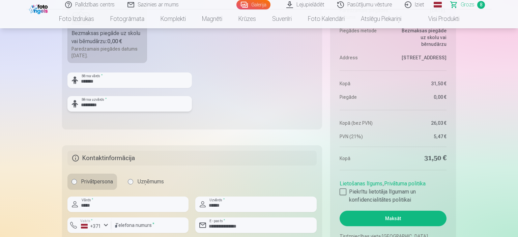
type input "*********"
click at [386, 216] on button "Maksāt" at bounding box center [393, 219] width 107 height 16
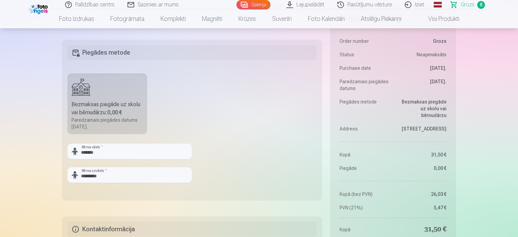
scroll to position [641, 0]
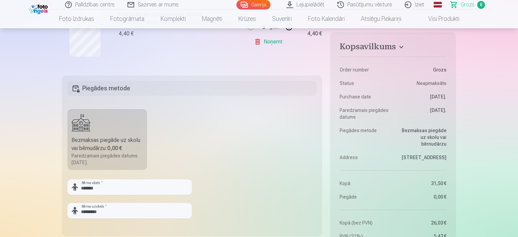
drag, startPoint x: 118, startPoint y: 137, endPoint x: 160, endPoint y: 141, distance: 41.7
click at [118, 137] on div "Bezmaksas piegāde uz skolu vai bērnudārzu : 0,00 €" at bounding box center [108, 144] width 72 height 16
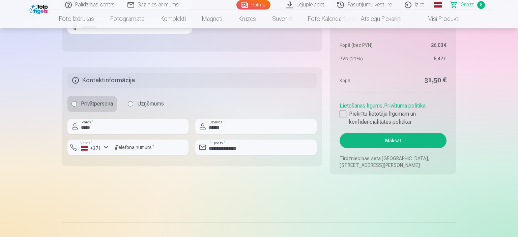
scroll to position [855, 0]
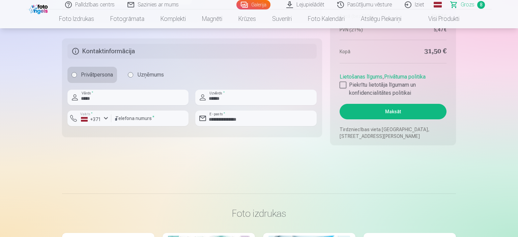
click at [383, 111] on button "Maksāt" at bounding box center [393, 112] width 107 height 16
click at [395, 109] on button "Maksāt" at bounding box center [393, 112] width 107 height 16
